Goal: Find specific page/section: Find specific page/section

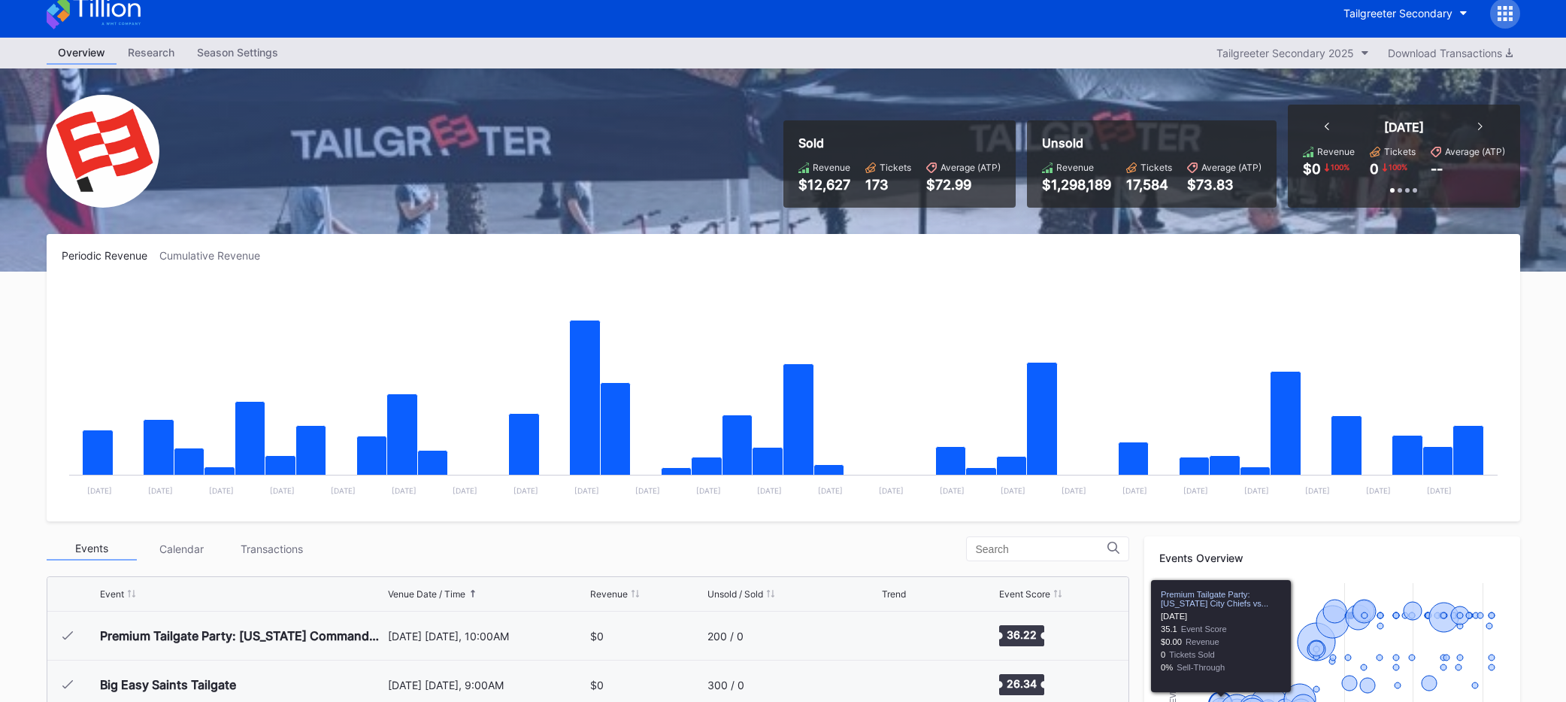
scroll to position [1763, 0]
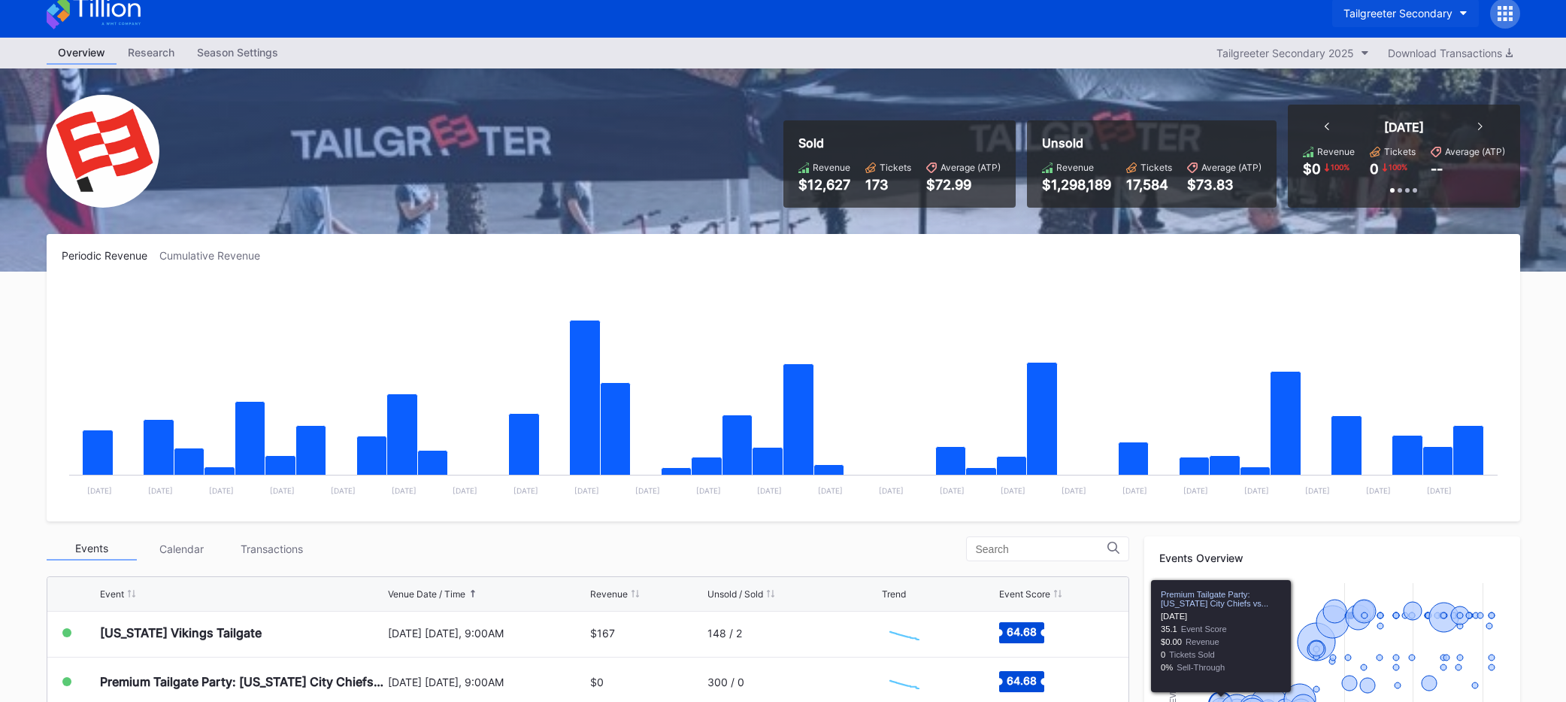
click at [1419, 14] on div "Tailgreeter Secondary" at bounding box center [1398, 13] width 109 height 13
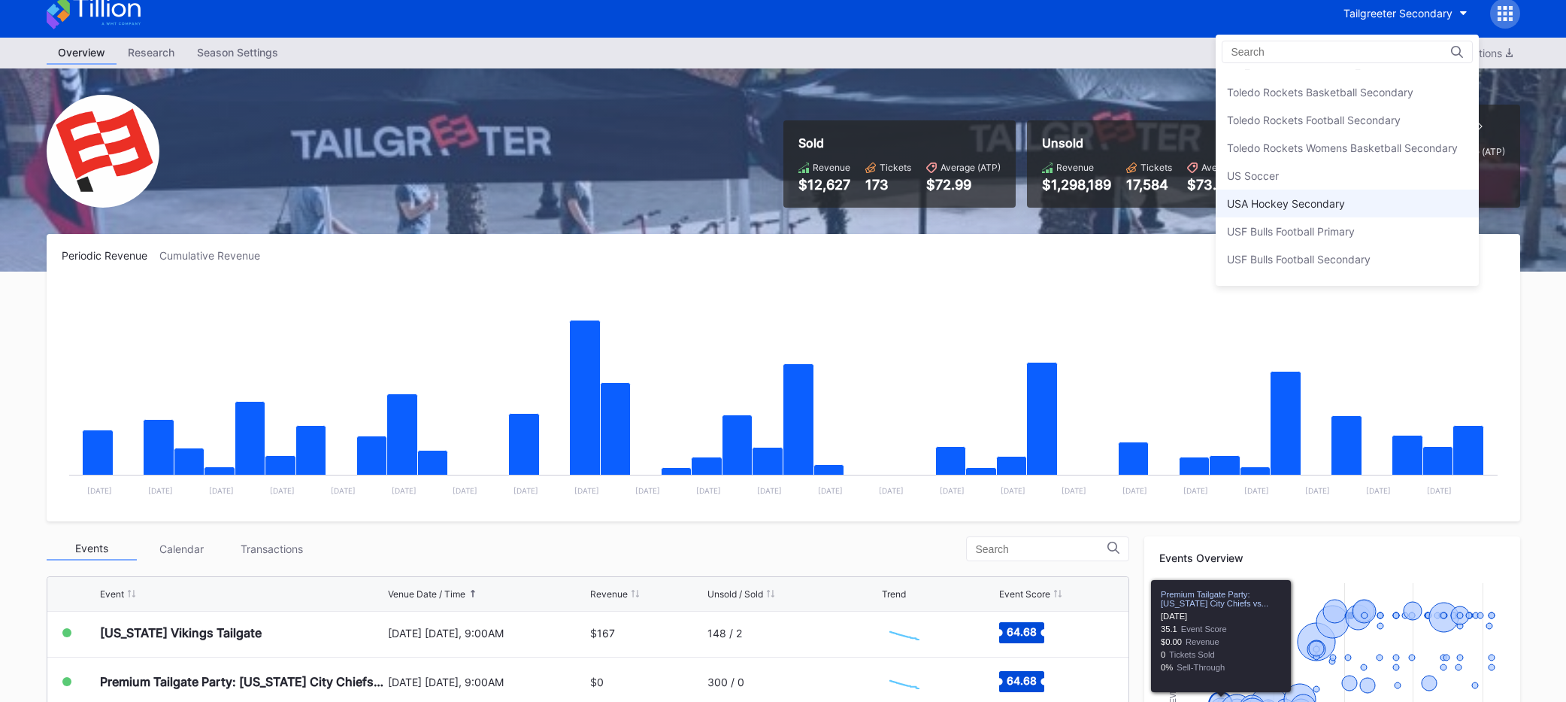
scroll to position [4933, 0]
click at [1351, 222] on div "USF Bulls Football Primary" at bounding box center [1347, 213] width 263 height 28
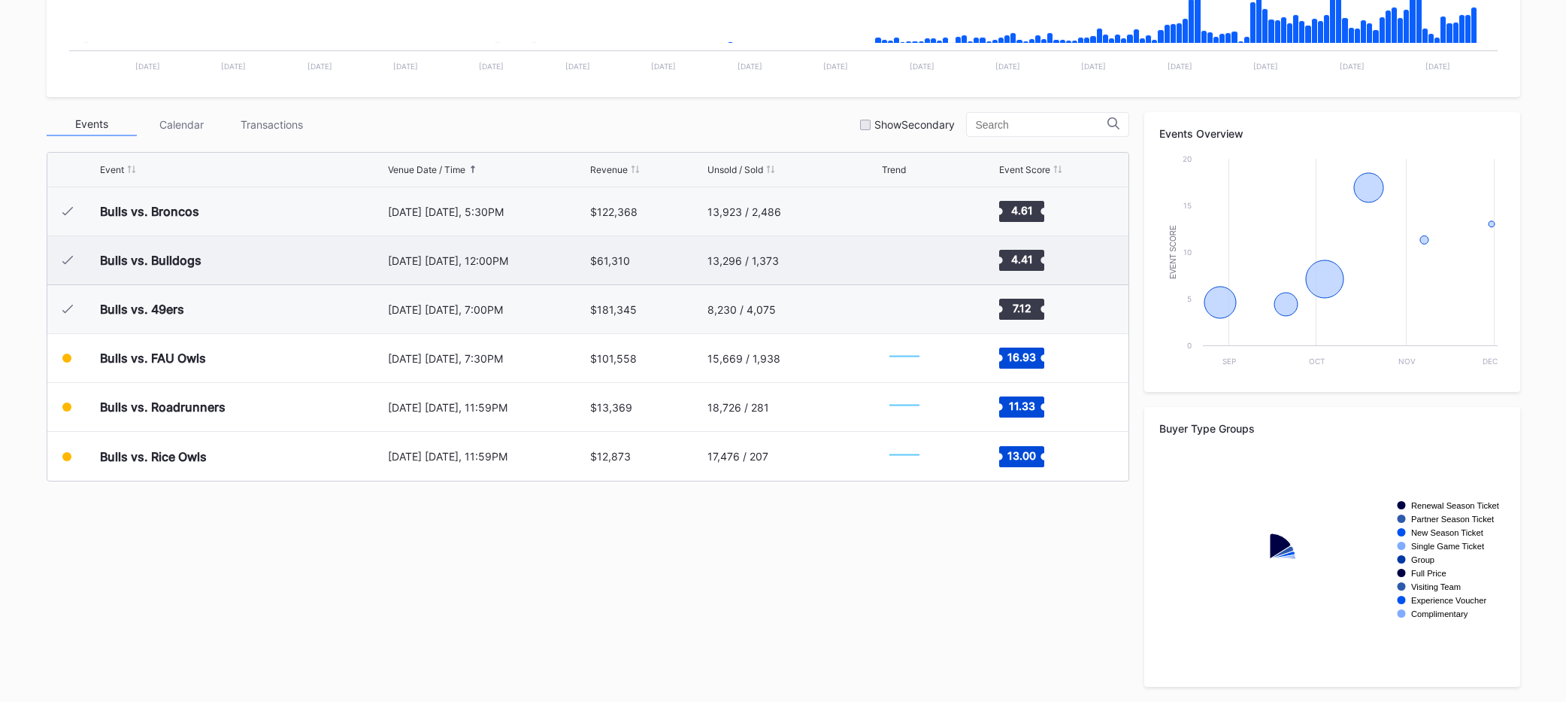
scroll to position [435, 0]
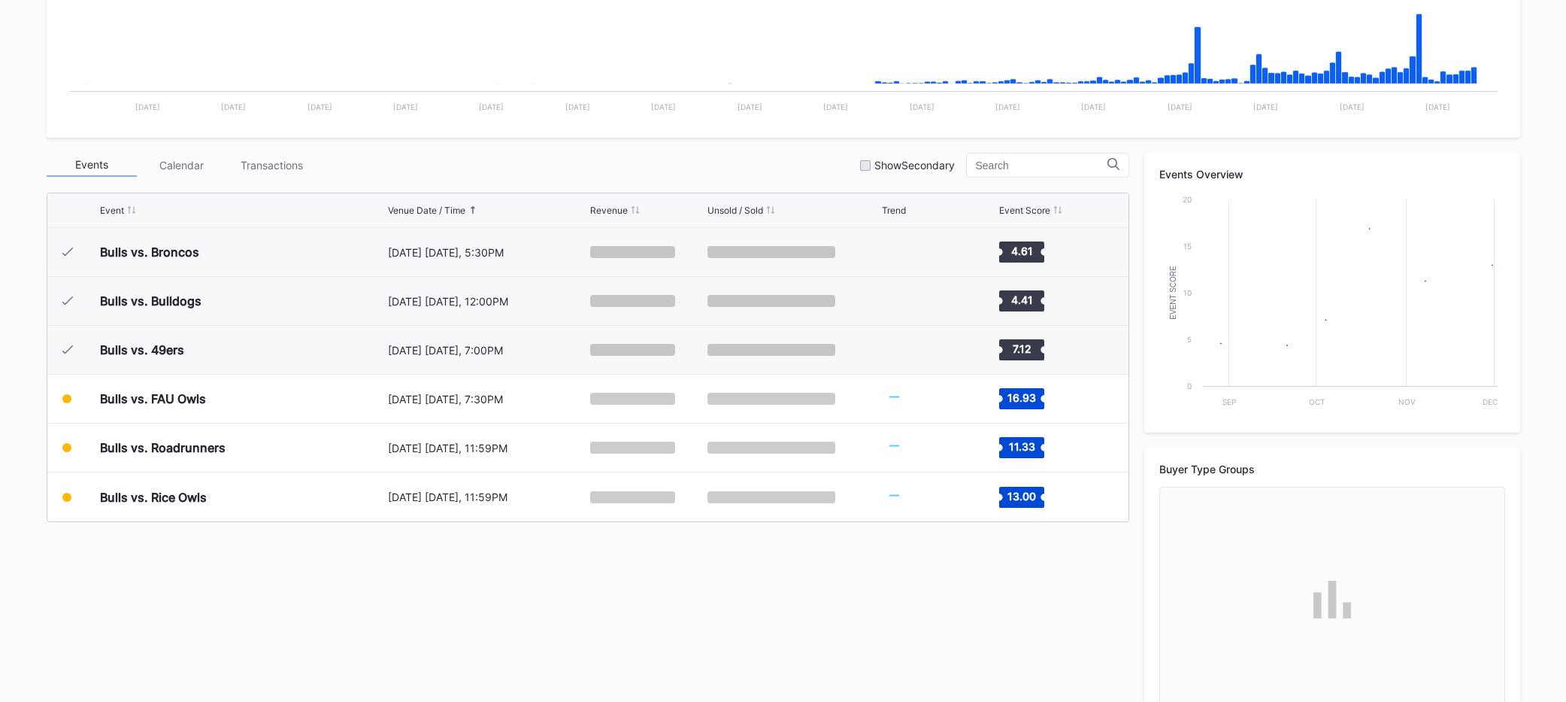
scroll to position [435, 0]
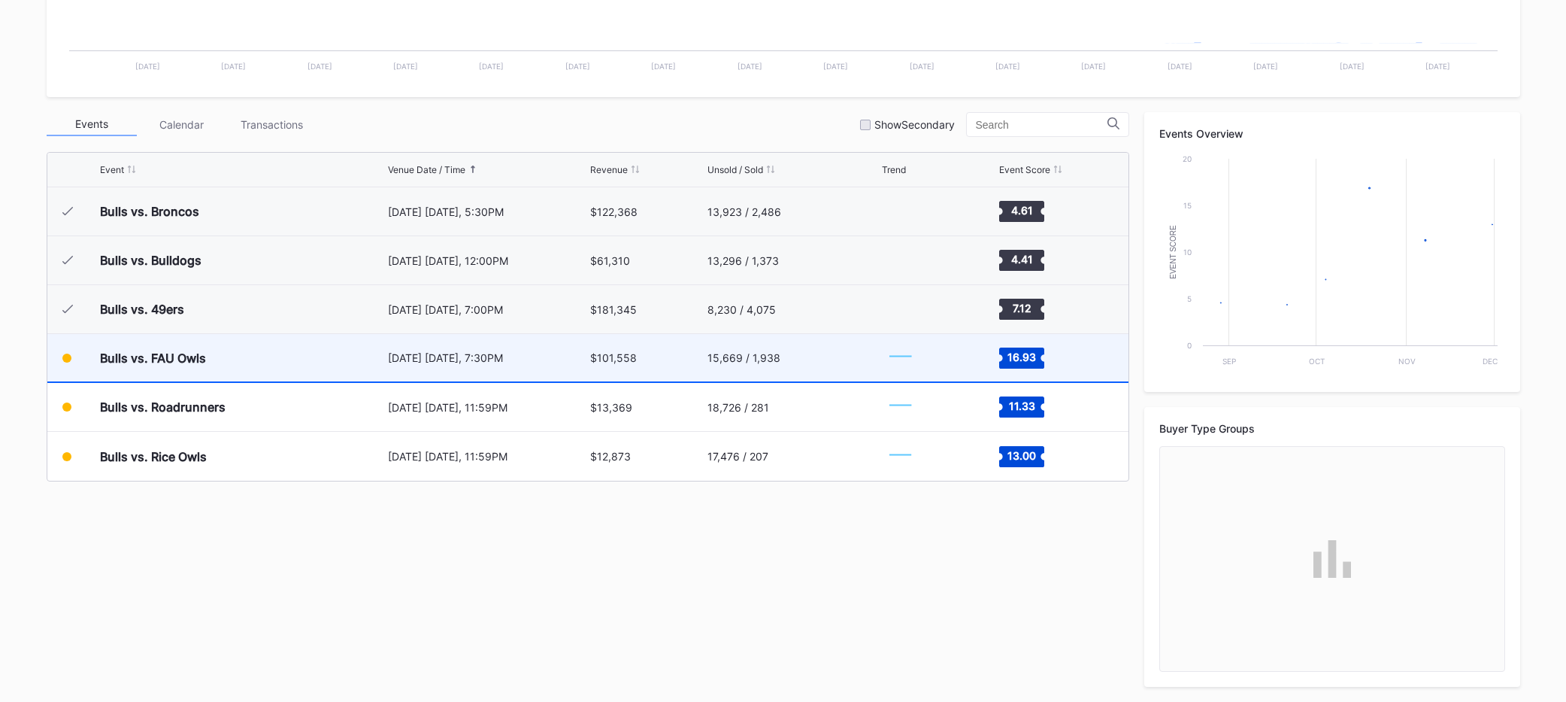
click at [680, 358] on div "$101,558" at bounding box center [647, 357] width 114 height 47
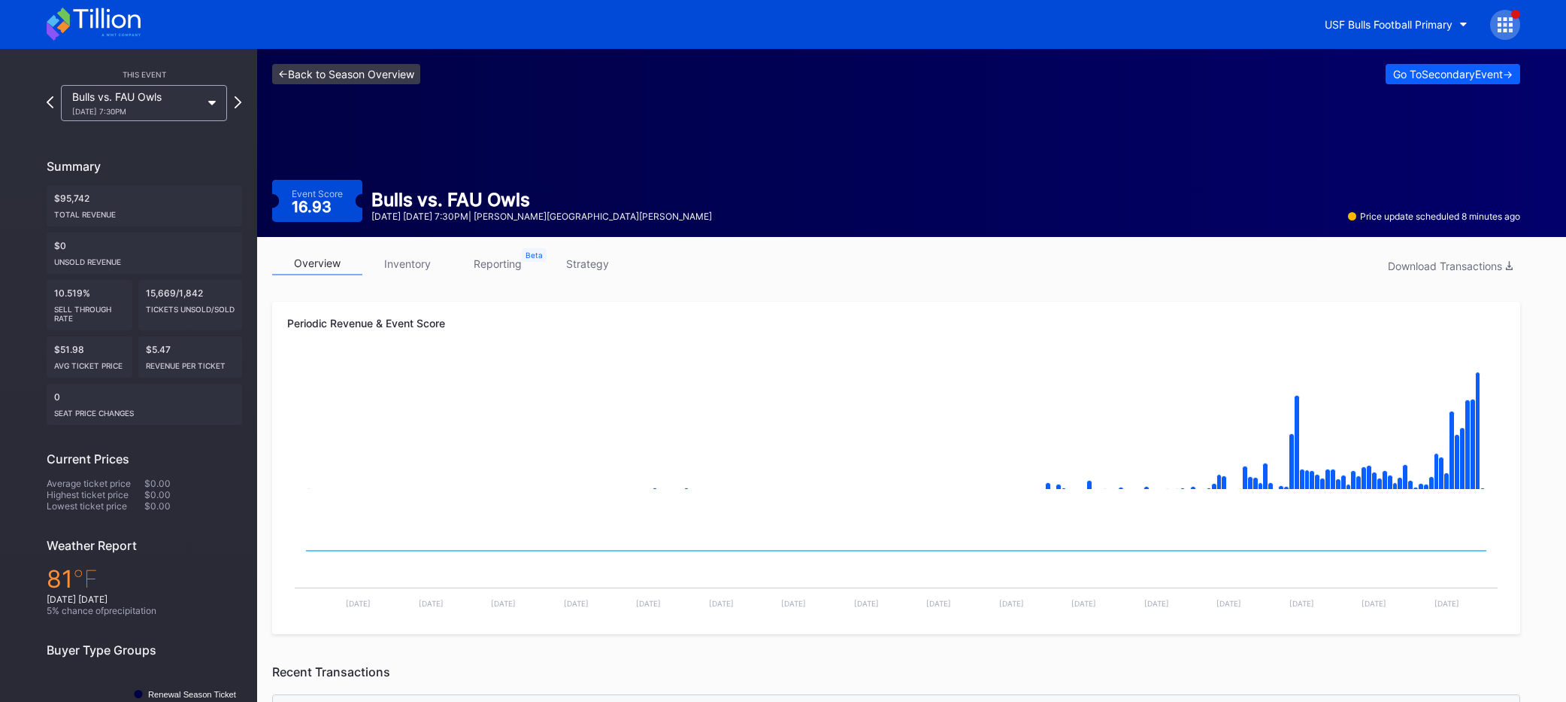
click at [418, 80] on link "<- Back to Season Overview" at bounding box center [346, 74] width 148 height 20
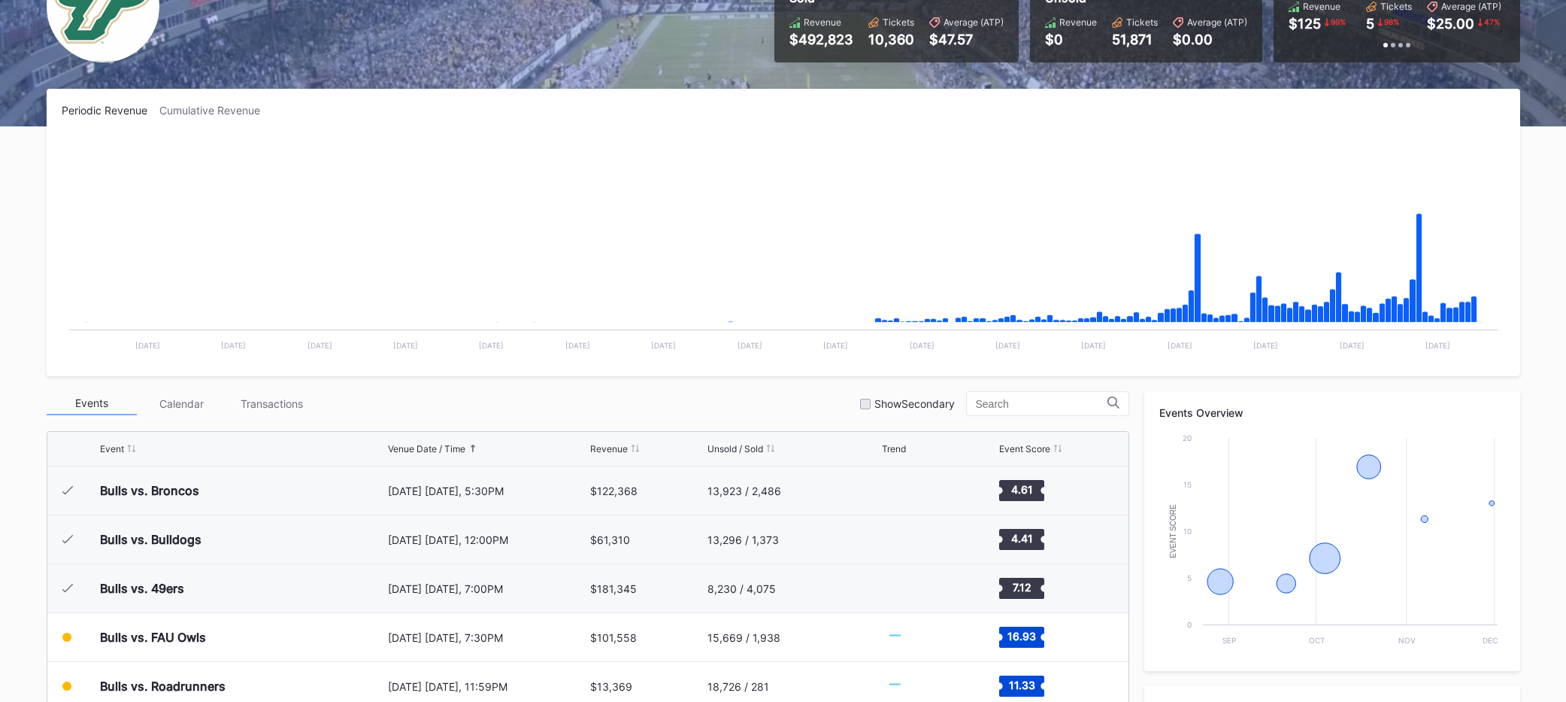
scroll to position [158, 0]
